Goal: Book appointment/travel/reservation

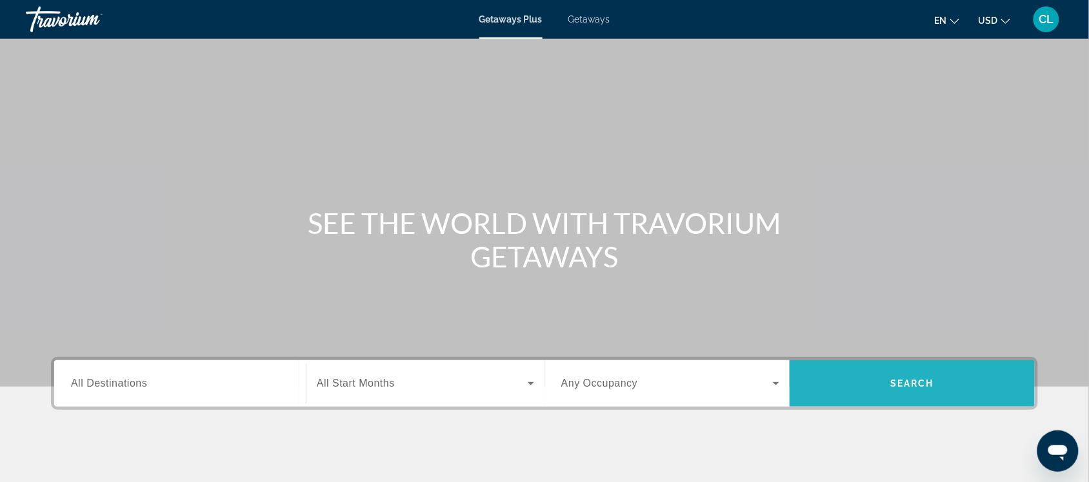
click at [907, 372] on span "Search widget" at bounding box center [911, 383] width 245 height 31
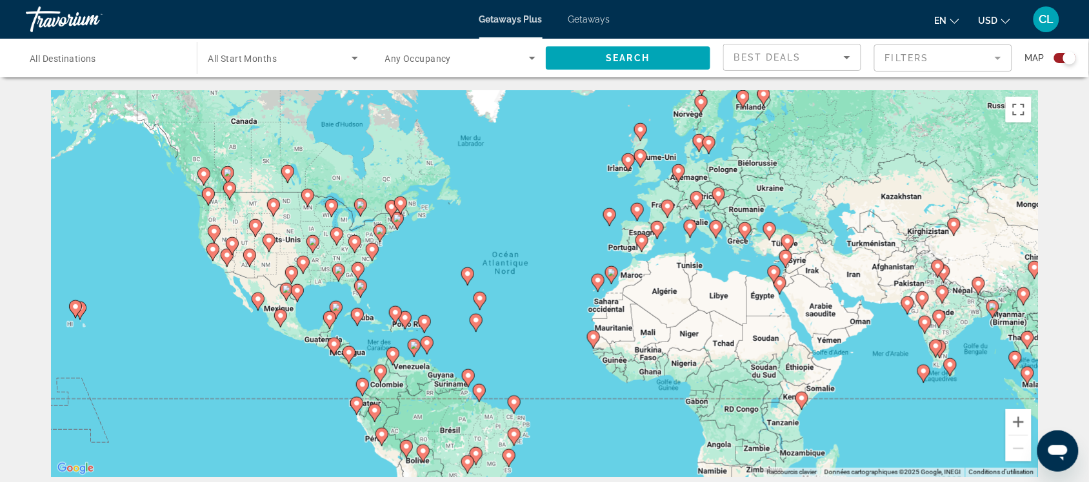
click at [361, 288] on image "Main content" at bounding box center [361, 286] width 8 height 8
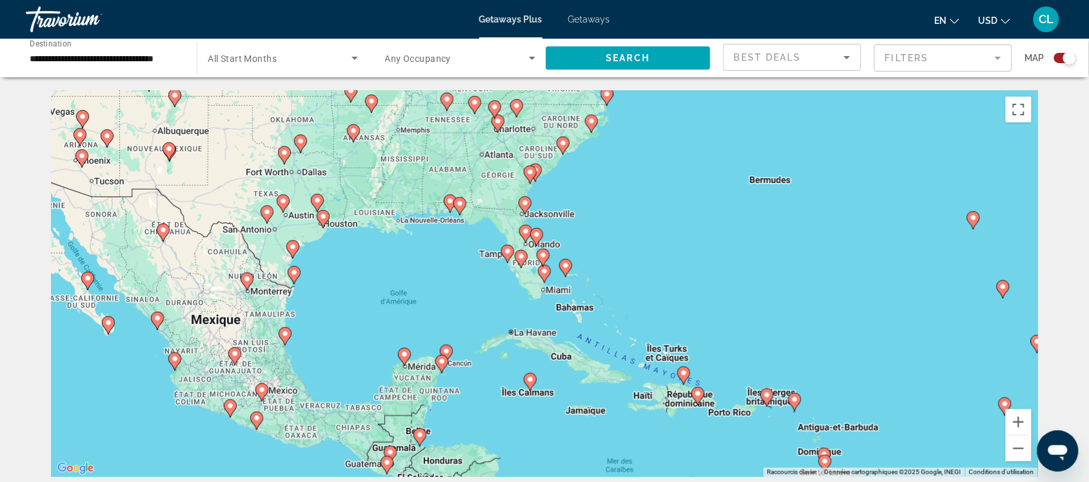
click at [535, 264] on div "Pour naviguer, appuyez sur les touches fléchées. Pour activer le glissement ave…" at bounding box center [544, 283] width 987 height 387
click at [522, 259] on image "Main content" at bounding box center [521, 257] width 8 height 8
type input "**********"
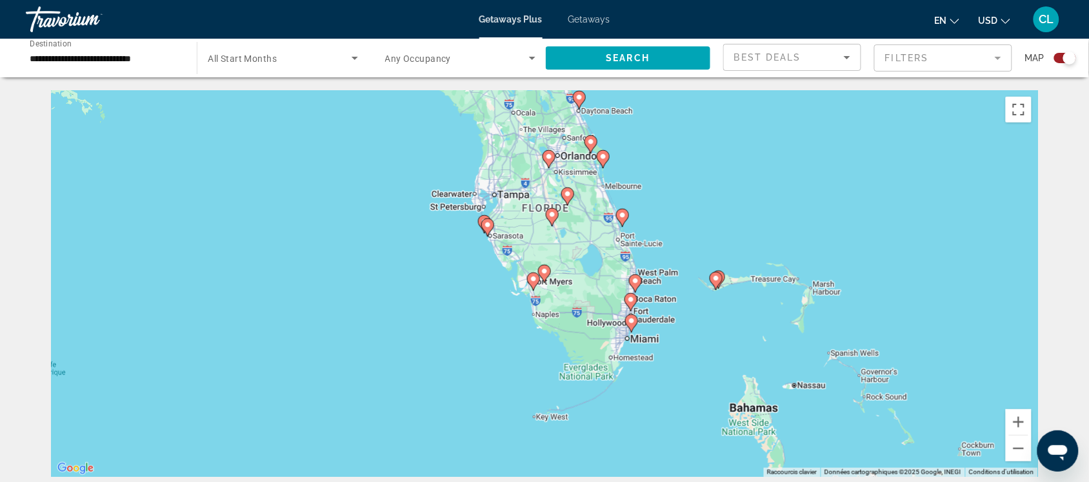
click at [1007, 20] on icon "Change currency" at bounding box center [1005, 21] width 9 height 9
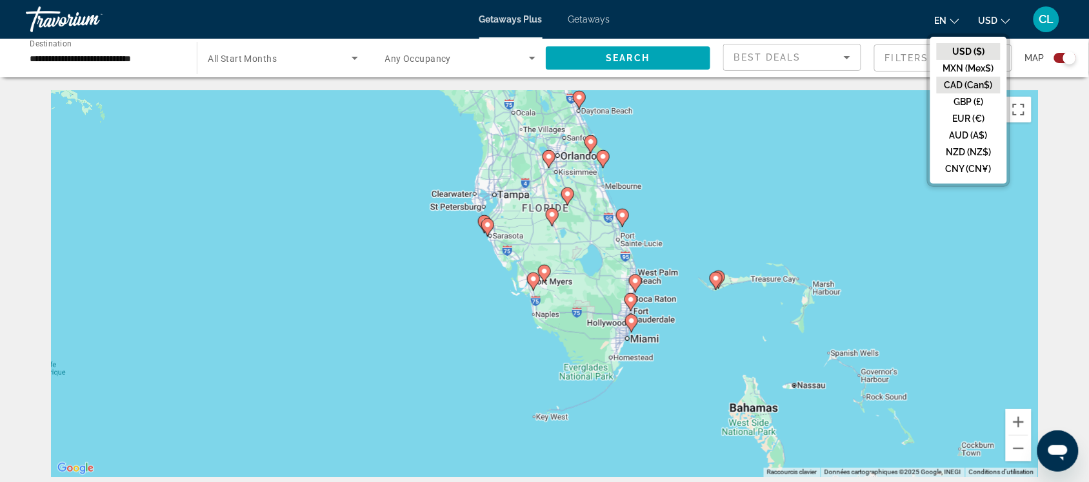
click at [966, 85] on button "CAD (Can$)" at bounding box center [968, 85] width 64 height 17
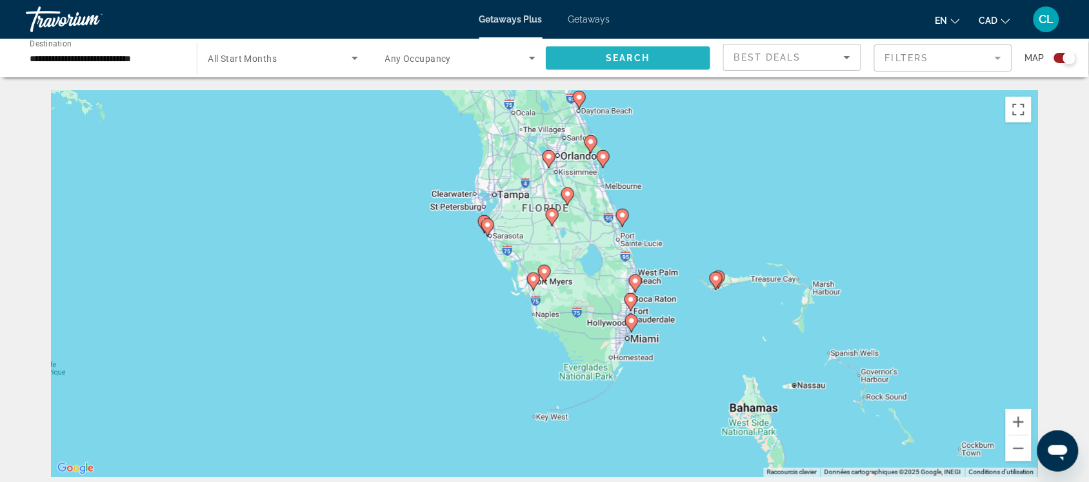
click at [618, 53] on span "Search" at bounding box center [628, 58] width 44 height 10
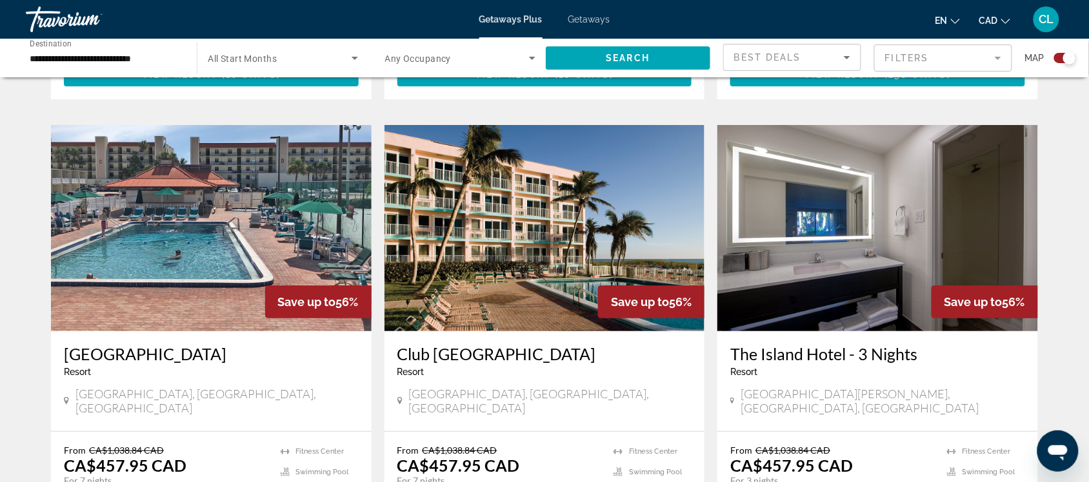
scroll to position [1370, 0]
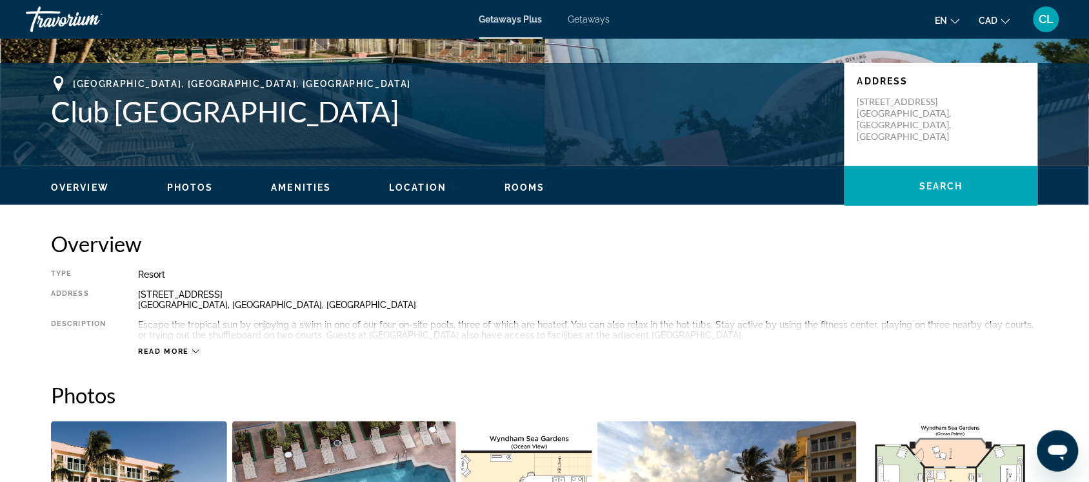
scroll to position [322, 0]
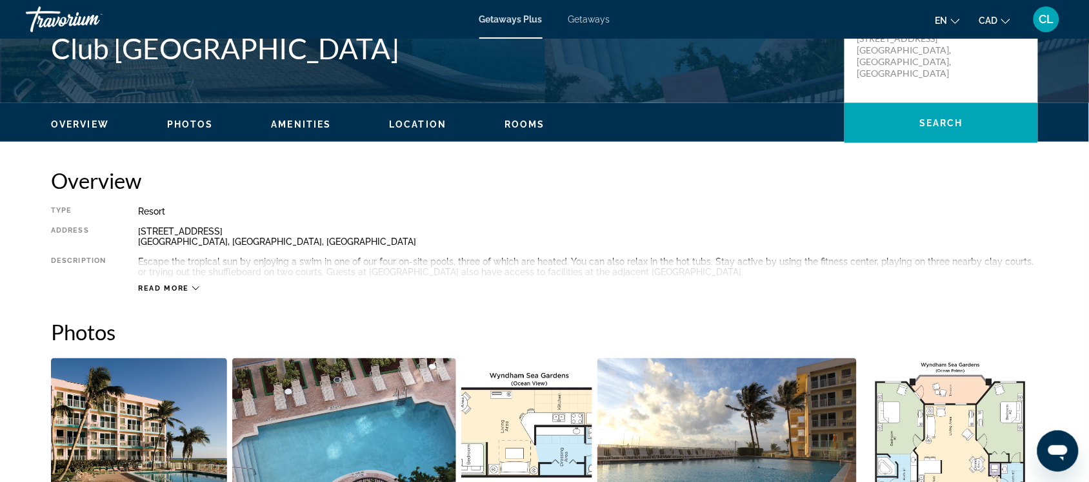
click at [194, 286] on icon "Main content" at bounding box center [195, 288] width 7 height 7
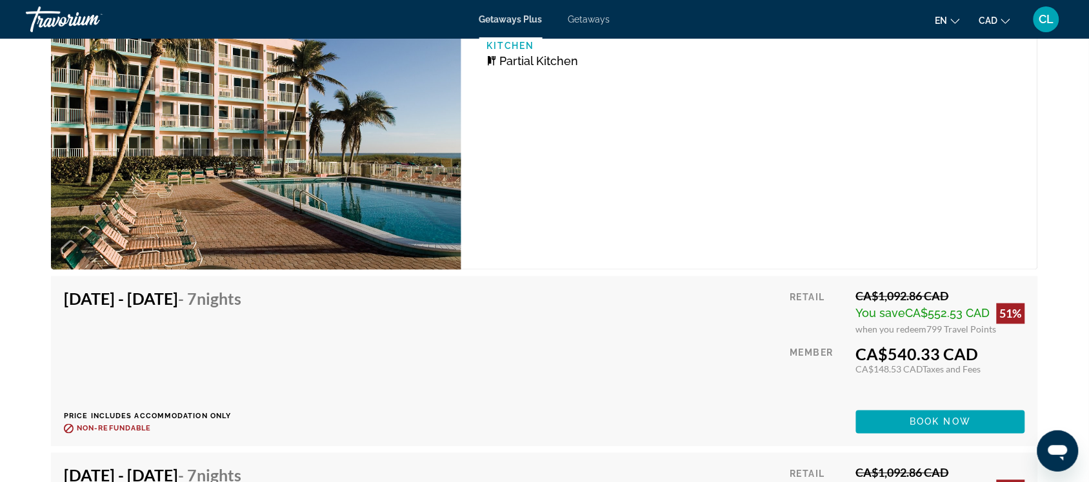
scroll to position [4917, 0]
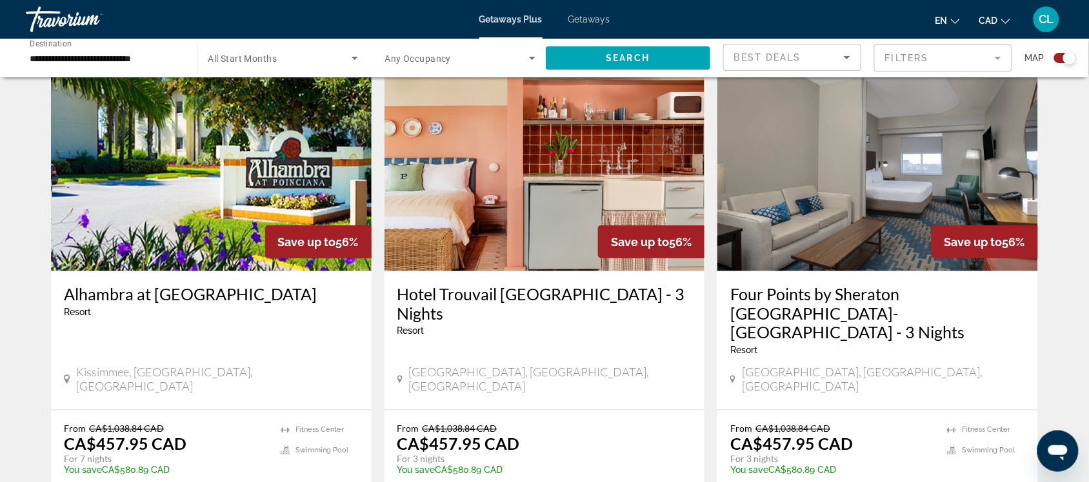
scroll to position [1935, 0]
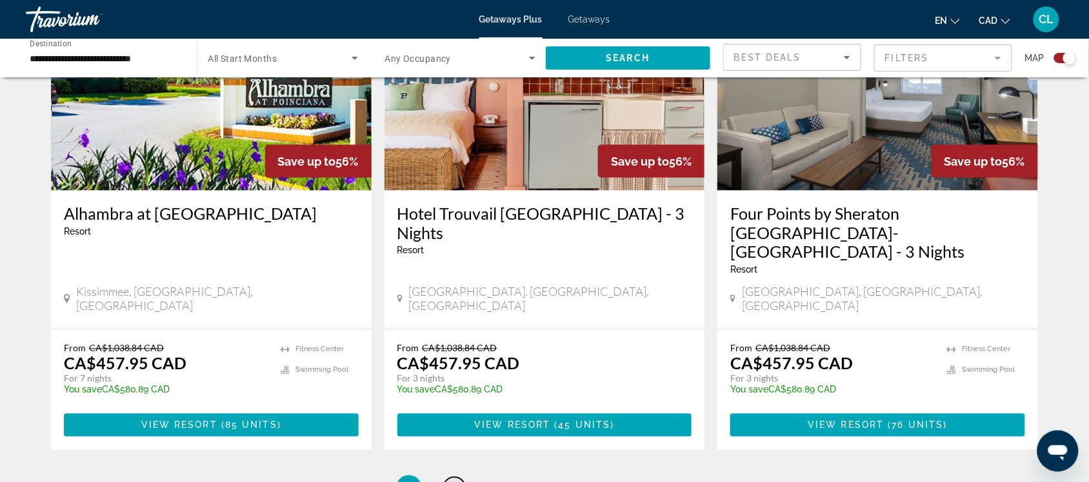
click at [451, 482] on span "2" at bounding box center [454, 489] width 6 height 14
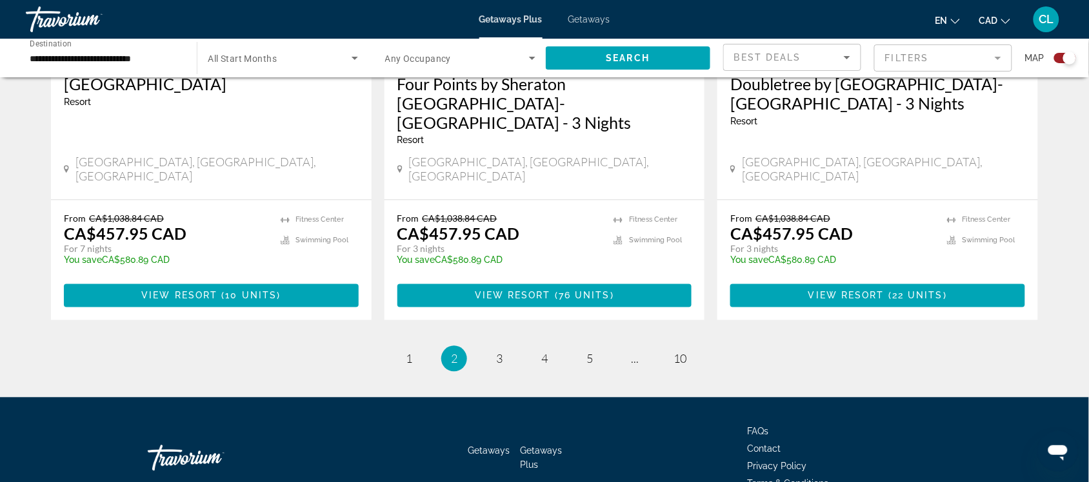
scroll to position [2062, 0]
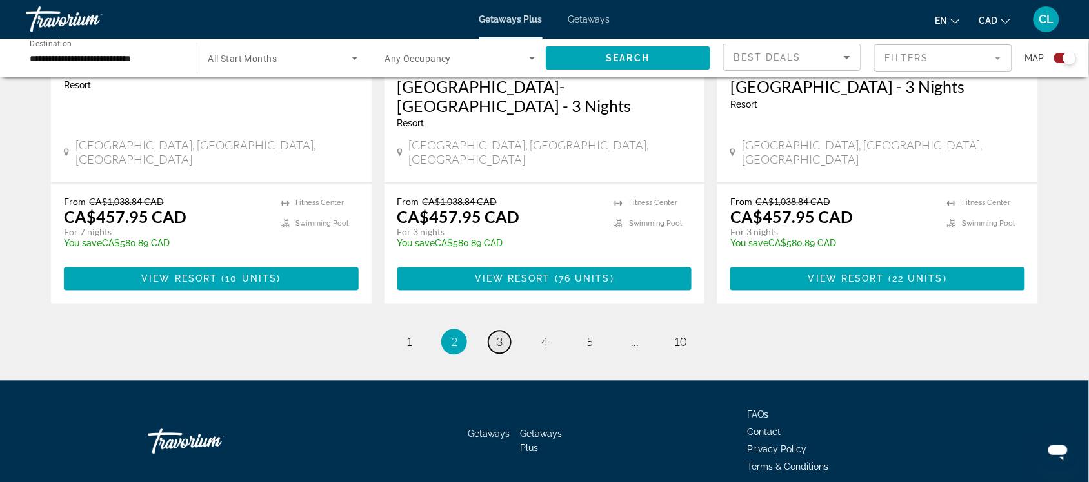
click at [499, 335] on span "3" at bounding box center [499, 342] width 6 height 14
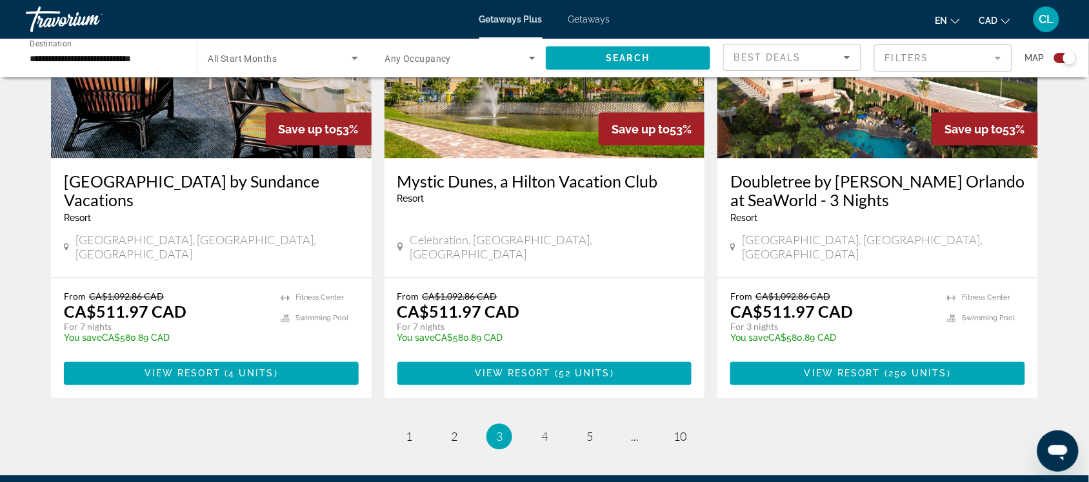
scroll to position [2015, 0]
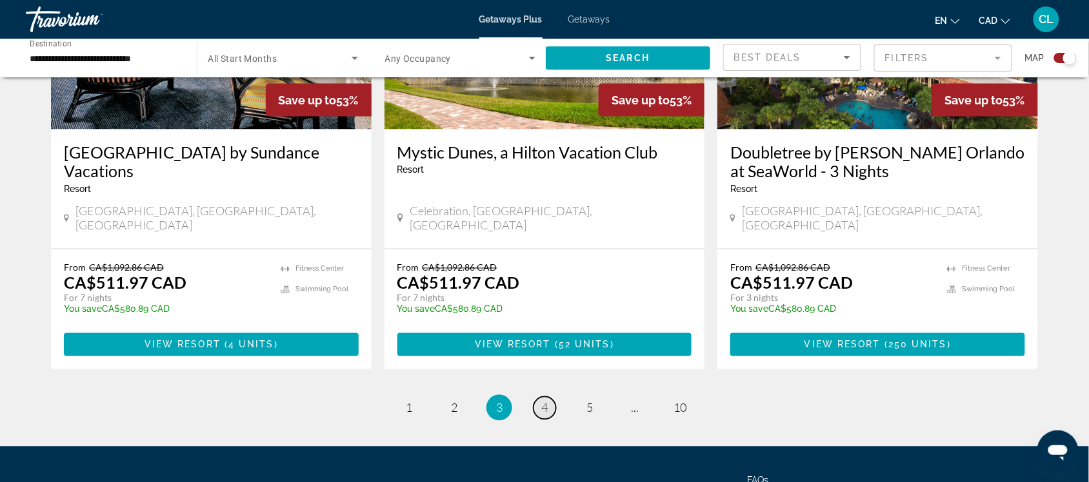
click at [539, 397] on link "page 4" at bounding box center [544, 408] width 23 height 23
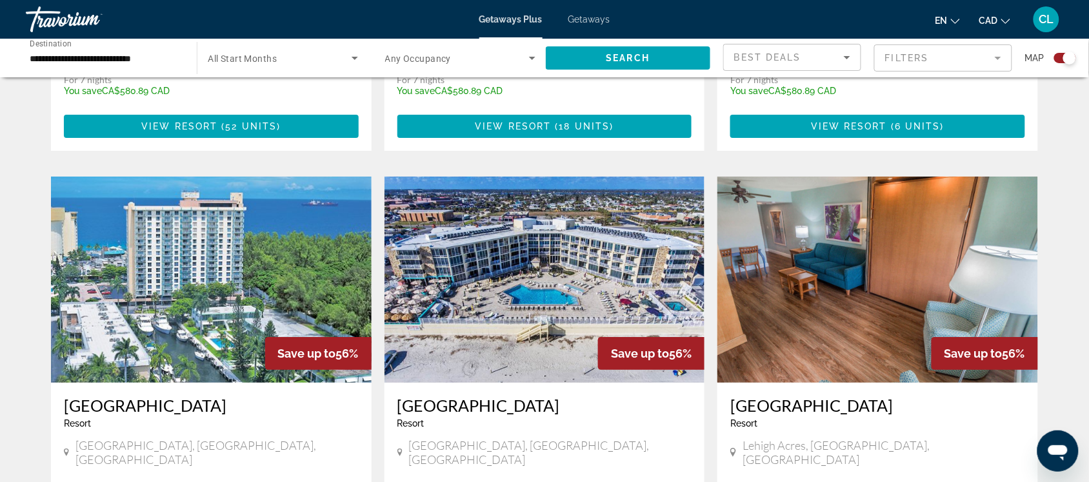
scroll to position [1370, 0]
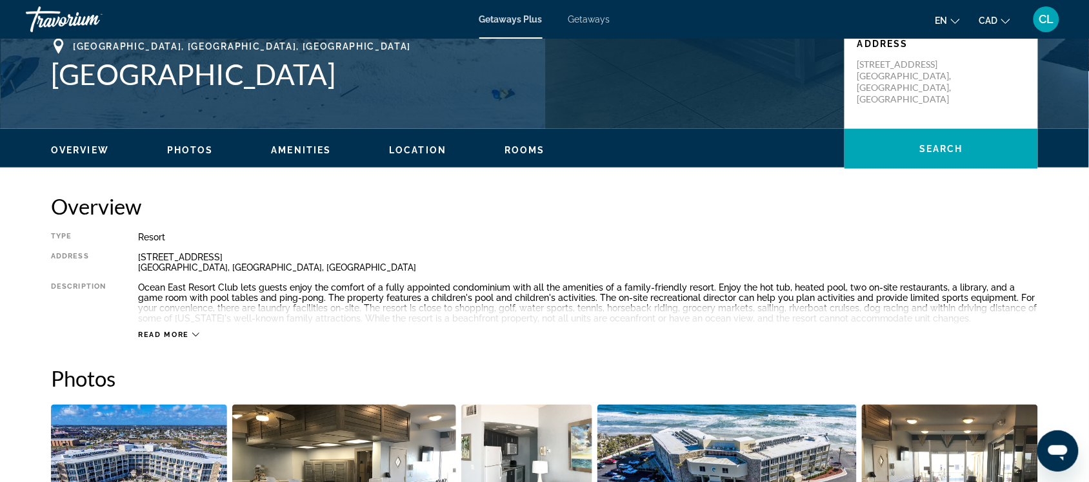
scroll to position [322, 0]
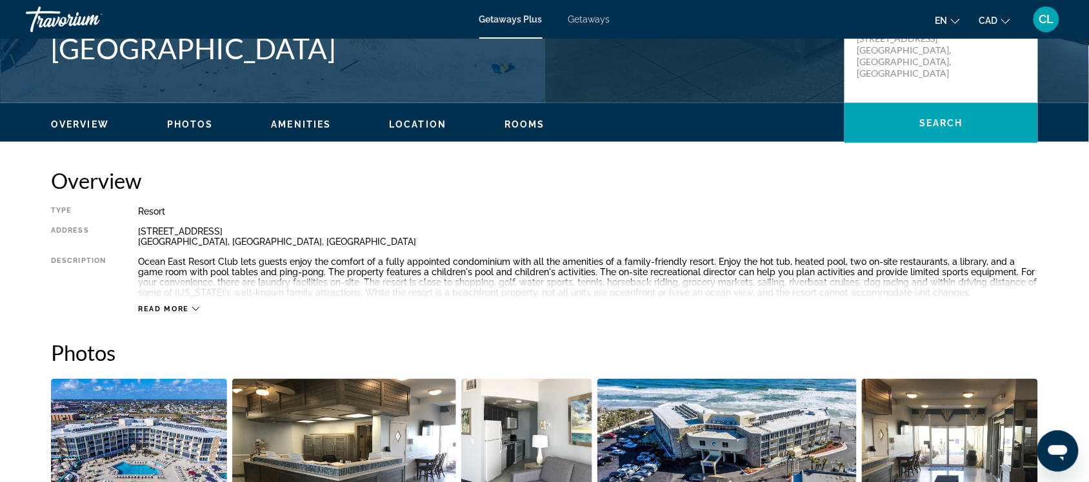
click at [193, 306] on icon "Main content" at bounding box center [195, 309] width 7 height 7
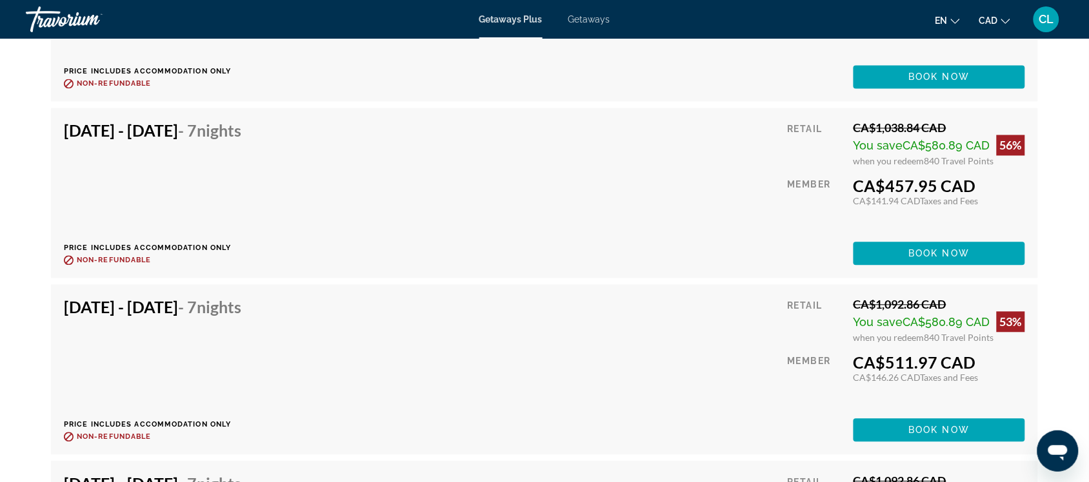
scroll to position [3547, 0]
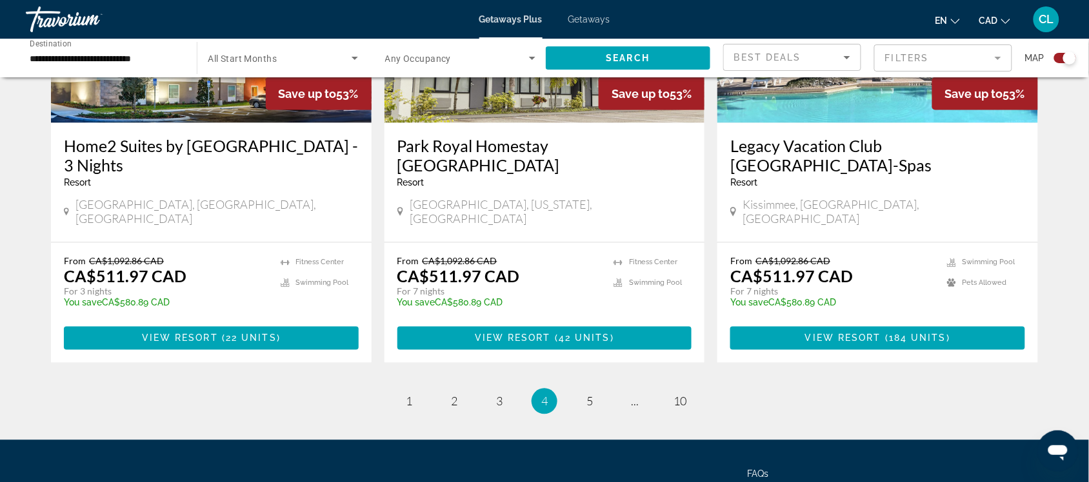
scroll to position [2015, 0]
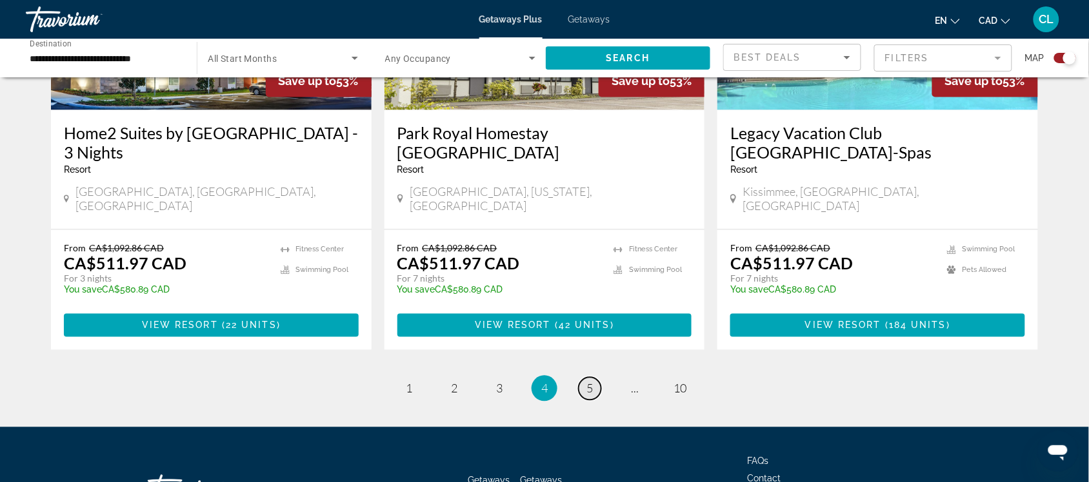
click at [591, 382] on span "5" at bounding box center [589, 389] width 6 height 14
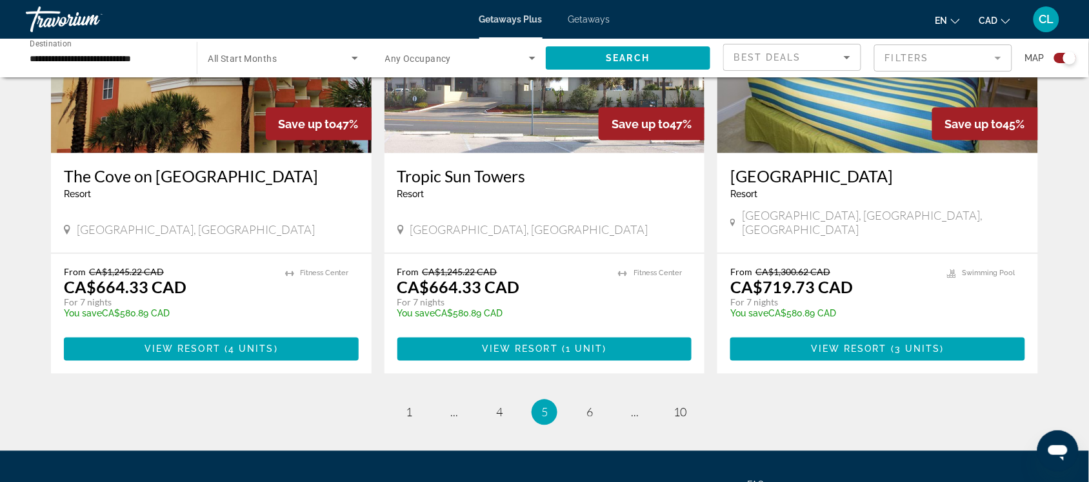
scroll to position [2015, 0]
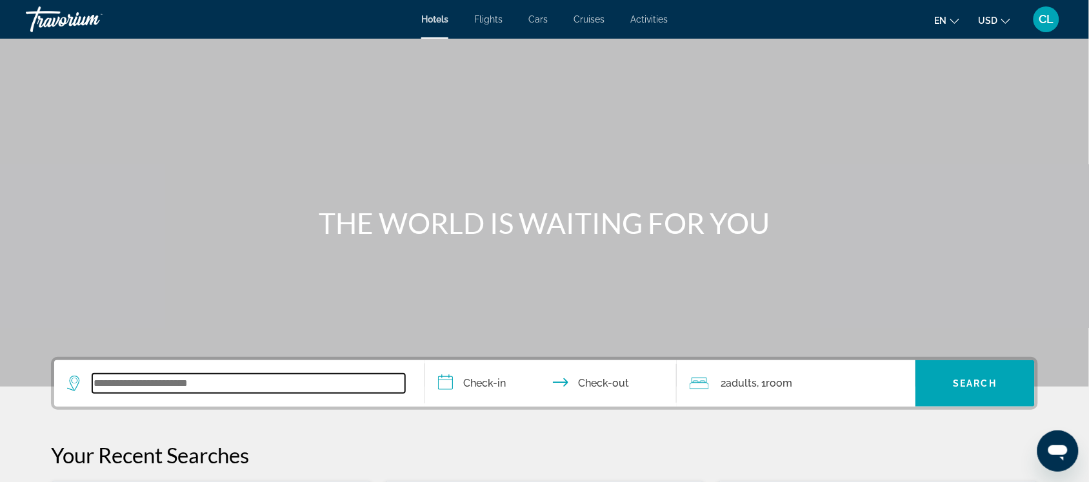
click at [102, 385] on input "Search widget" at bounding box center [248, 383] width 313 height 19
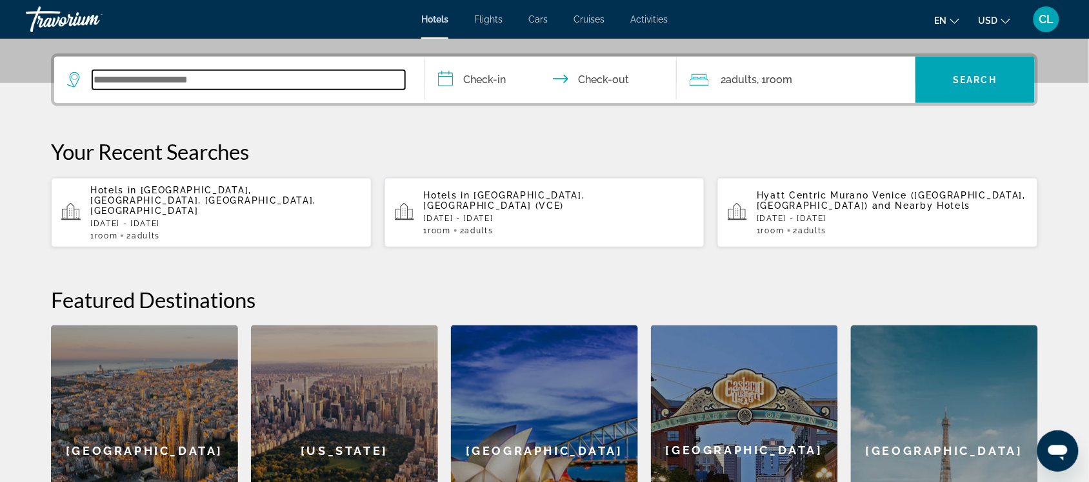
scroll to position [315, 0]
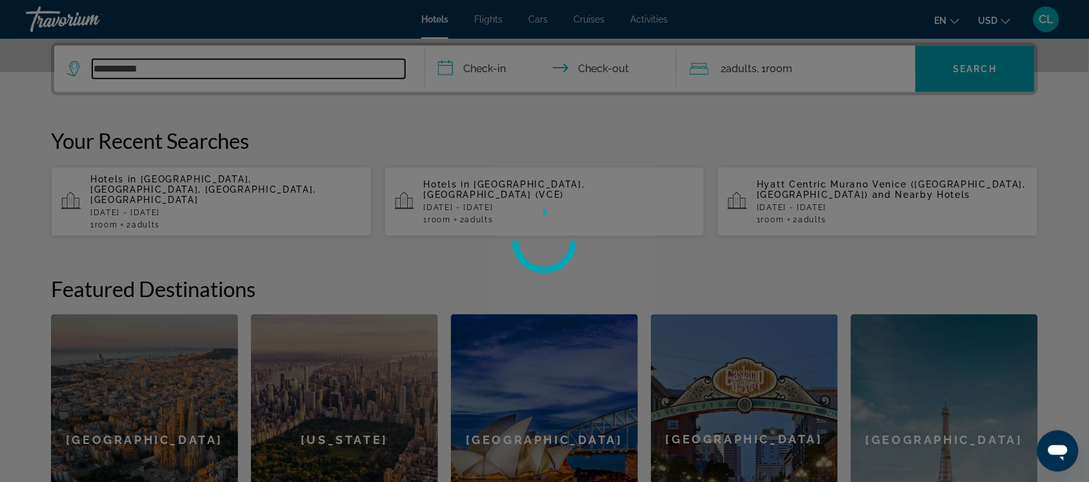
type input "**********"
